Goal: Transaction & Acquisition: Purchase product/service

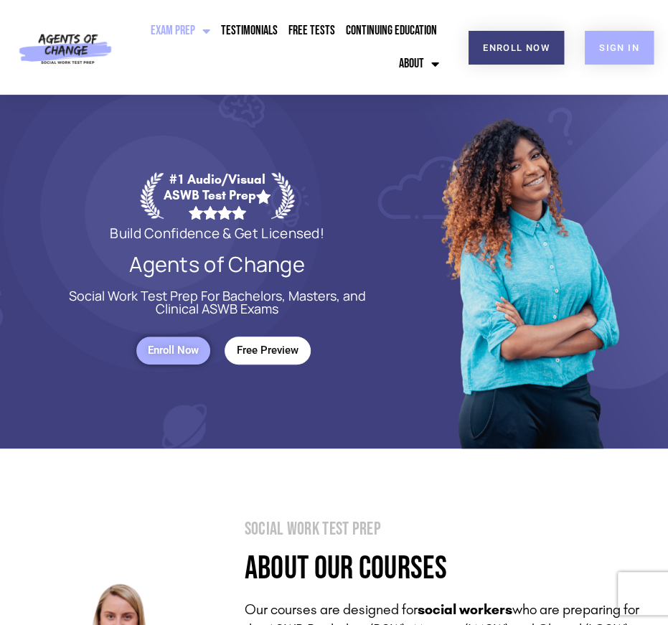
click at [612, 52] on span "SIGN IN" at bounding box center [619, 47] width 40 height 9
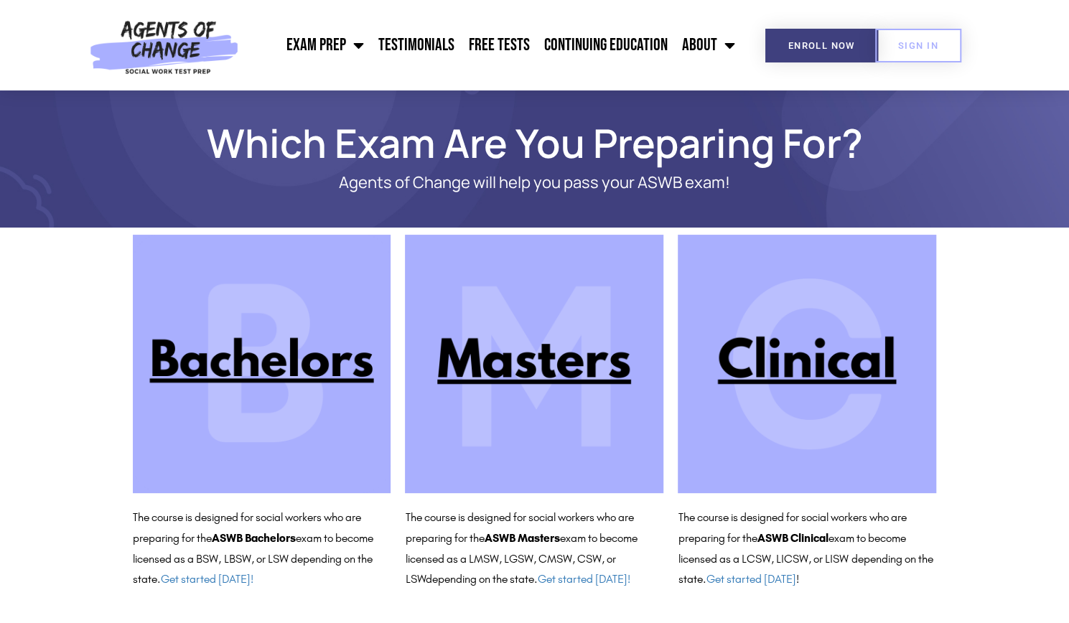
click at [785, 361] on img at bounding box center [807, 364] width 258 height 258
